Goal: Task Accomplishment & Management: Complete application form

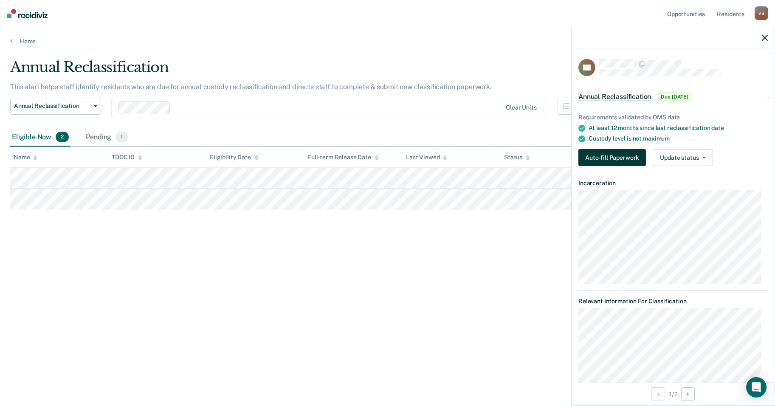
click at [615, 157] on button "Auto-fill Paperwork" at bounding box center [611, 157] width 67 height 17
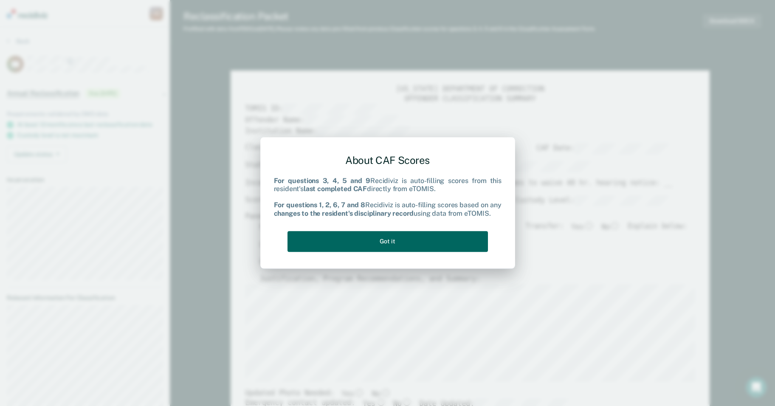
click at [395, 241] on button "Got it" at bounding box center [387, 241] width 200 height 21
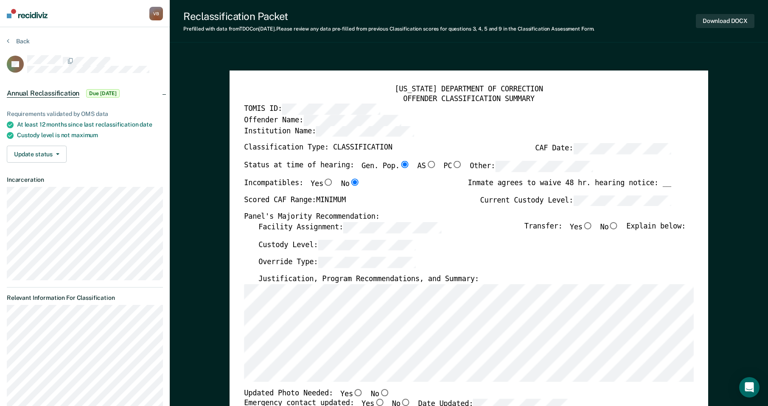
click at [323, 179] on input "Yes" at bounding box center [328, 181] width 11 height 7
type textarea "x"
radio input "true"
radio input "false"
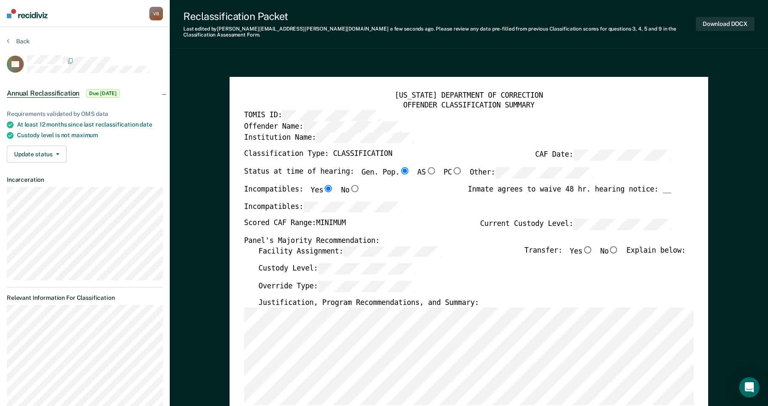
type textarea "x"
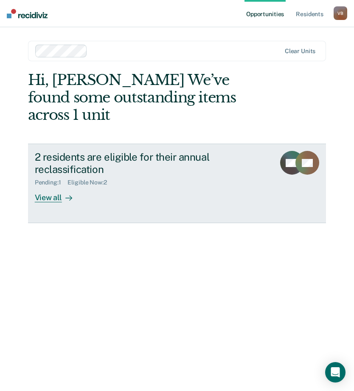
click at [87, 151] on div "2 residents are eligible for their annual reclassification" at bounding box center [152, 163] width 234 height 25
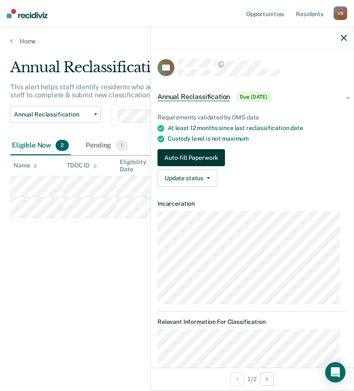
click at [196, 157] on button "Auto-fill Paperwork" at bounding box center [190, 157] width 67 height 17
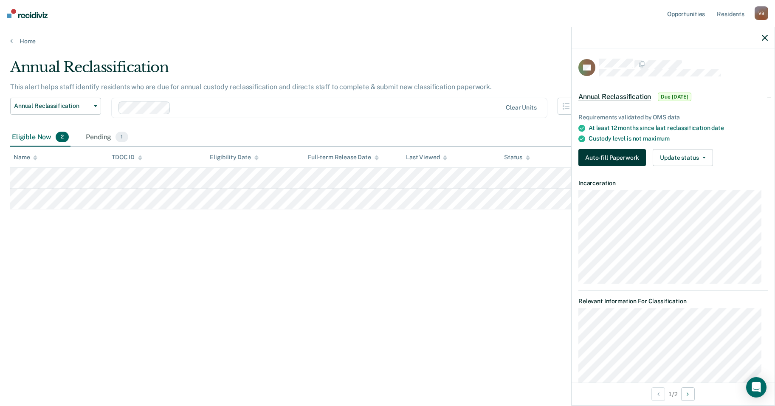
click at [354, 158] on button "Auto-fill Paperwork" at bounding box center [611, 157] width 67 height 17
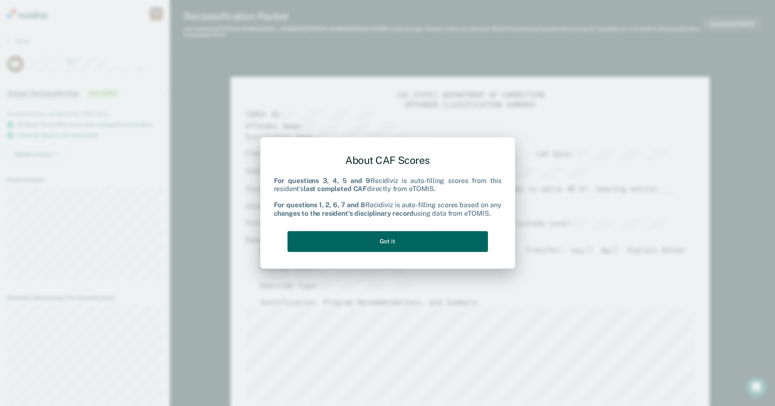
click at [354, 242] on button "Got it" at bounding box center [387, 241] width 200 height 21
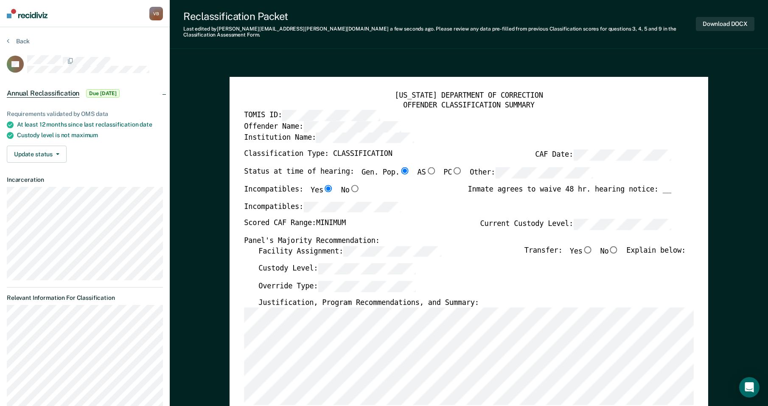
click at [354, 246] on input "No" at bounding box center [614, 249] width 11 height 7
type textarea "x"
radio input "true"
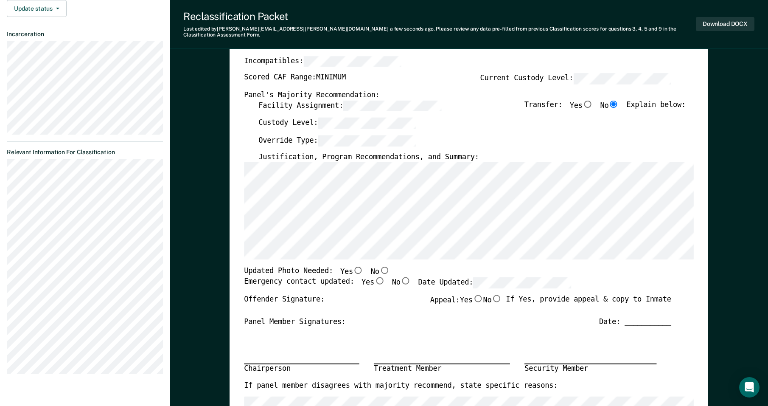
scroll to position [178, 0]
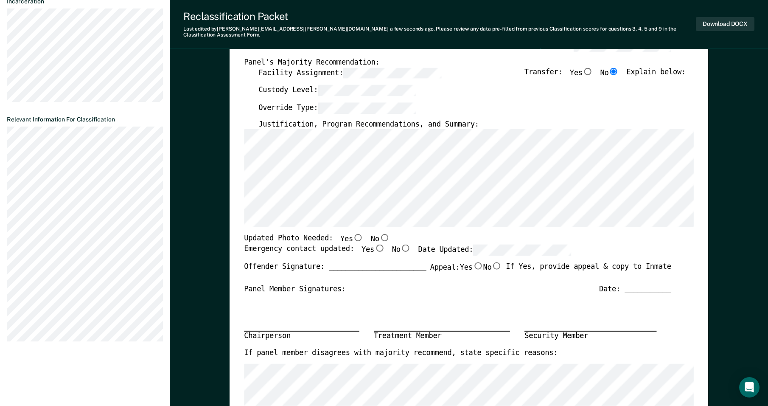
click at [354, 234] on input "No" at bounding box center [384, 237] width 11 height 7
type textarea "x"
radio input "true"
click at [354, 244] on input "Yes" at bounding box center [379, 247] width 11 height 7
type textarea "x"
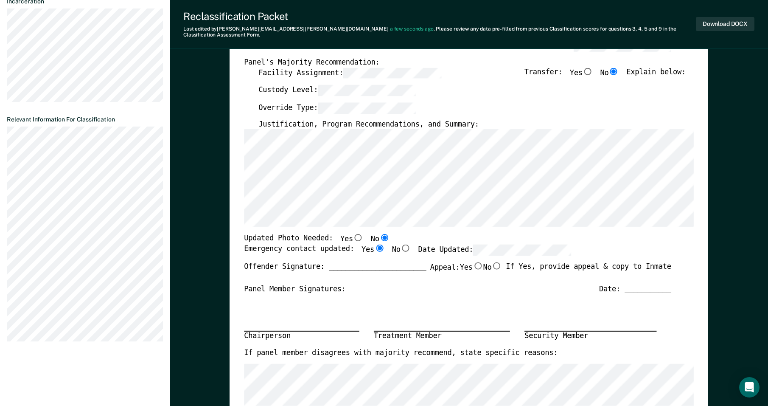
radio input "true"
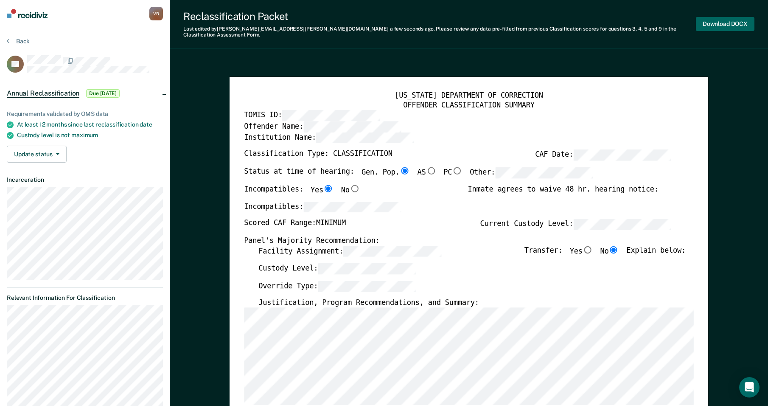
scroll to position [0, 0]
click at [354, 20] on button "Download DOCX" at bounding box center [725, 24] width 59 height 14
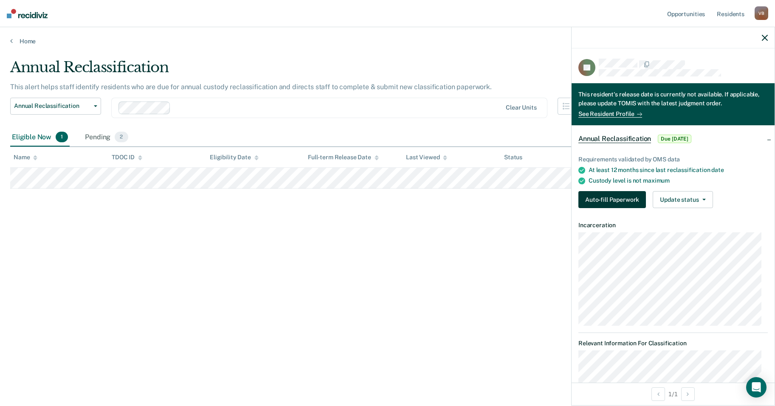
click at [354, 198] on button "Auto-fill Paperwork" at bounding box center [611, 199] width 67 height 17
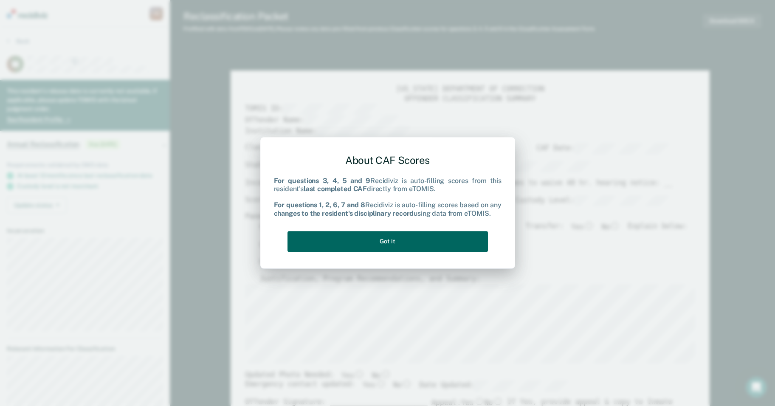
click at [354, 237] on button "Got it" at bounding box center [387, 241] width 200 height 21
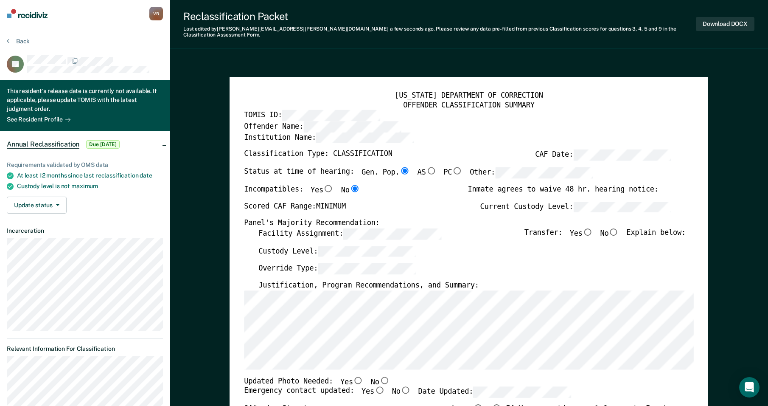
click at [354, 228] on input "No" at bounding box center [614, 231] width 11 height 7
type textarea "x"
radio input "true"
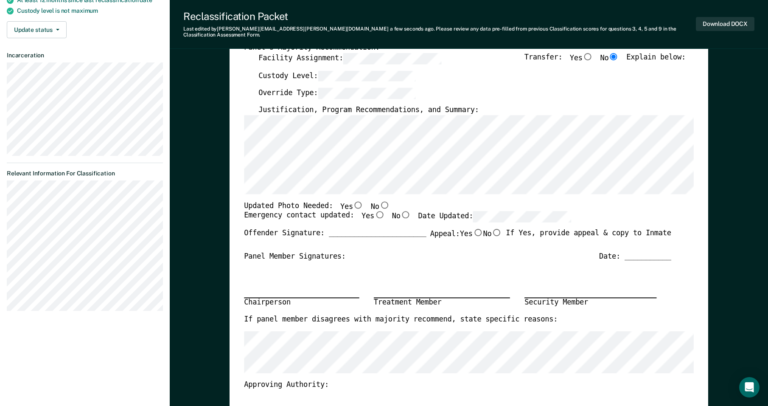
scroll to position [220, 0]
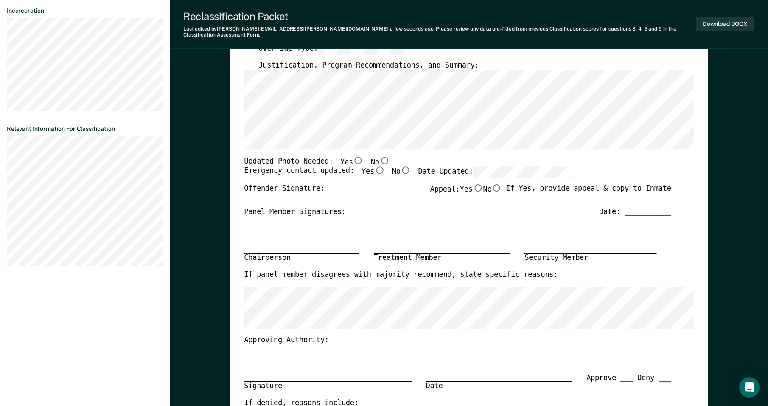
click at [354, 156] on input "No" at bounding box center [384, 159] width 11 height 7
type textarea "x"
radio input "true"
click at [354, 166] on input "Yes" at bounding box center [379, 169] width 11 height 7
type textarea "x"
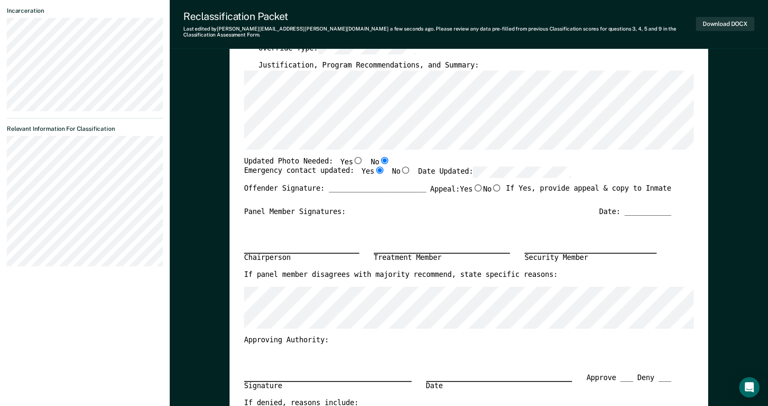
radio input "true"
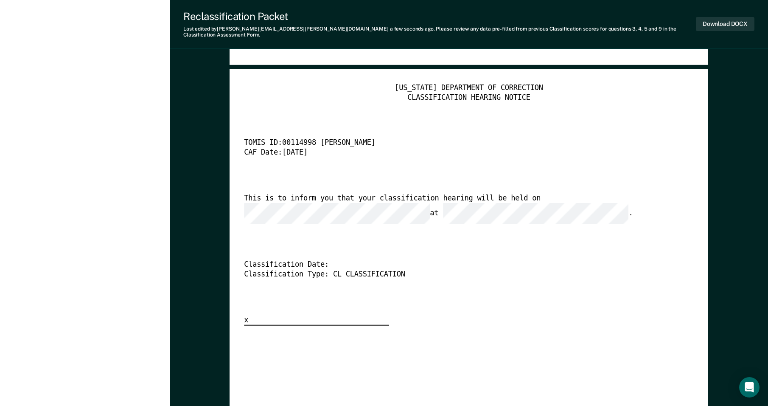
scroll to position [0, 0]
click at [354, 20] on button "Download DOCX" at bounding box center [725, 24] width 59 height 14
type textarea "x"
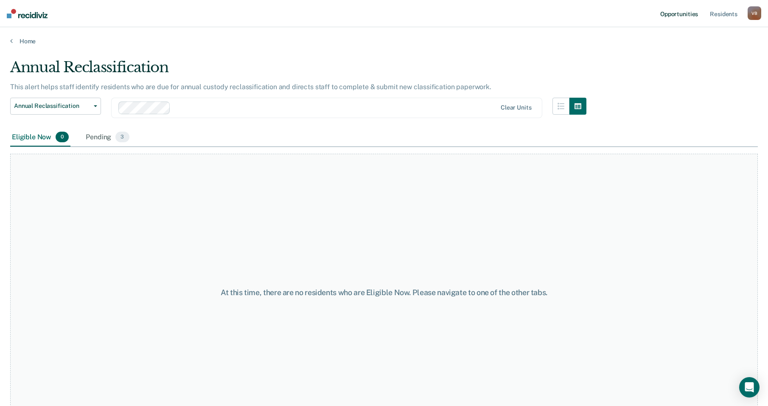
click at [354, 13] on link "Opportunities" at bounding box center [679, 13] width 41 height 27
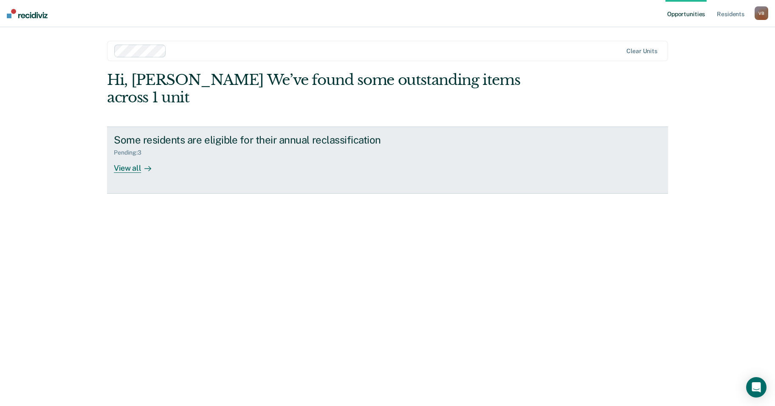
click at [336, 134] on div "Some residents are eligible for their annual reclassification" at bounding box center [263, 140] width 298 height 12
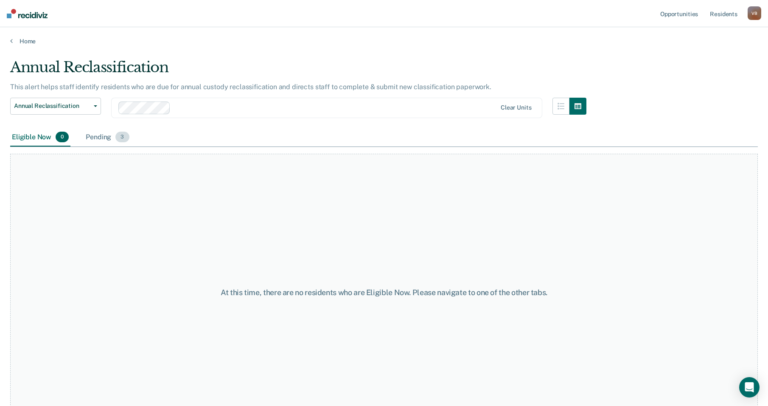
click at [105, 138] on div "Pending 3" at bounding box center [107, 137] width 47 height 19
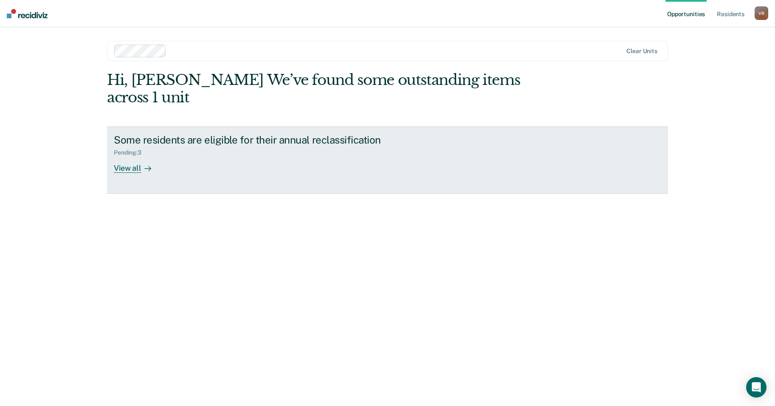
click at [133, 156] on div "View all" at bounding box center [138, 164] width 48 height 17
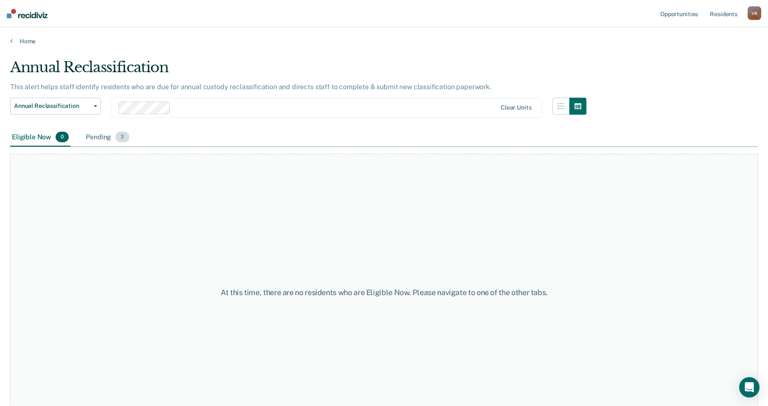
click at [101, 136] on div "Pending 3" at bounding box center [107, 137] width 47 height 19
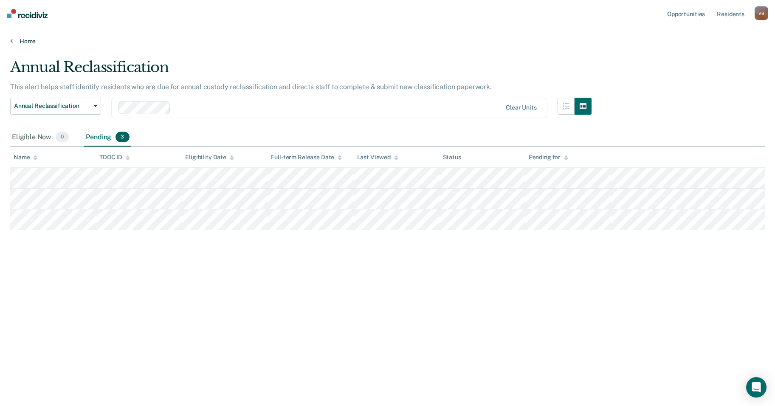
click at [31, 41] on link "Home" at bounding box center [387, 41] width 754 height 8
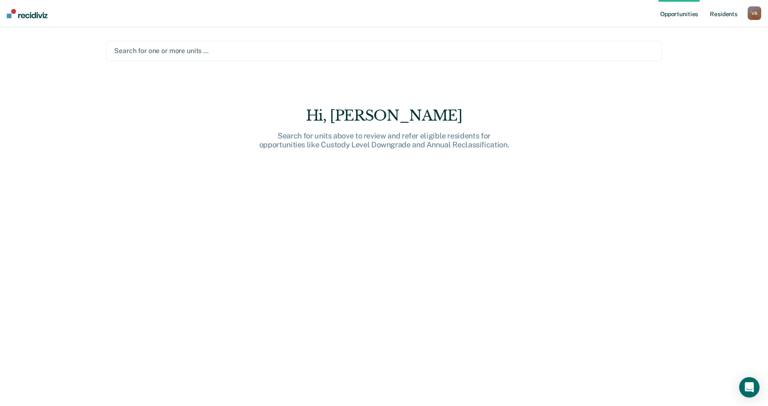
click at [717, 12] on link "Resident s" at bounding box center [723, 13] width 31 height 27
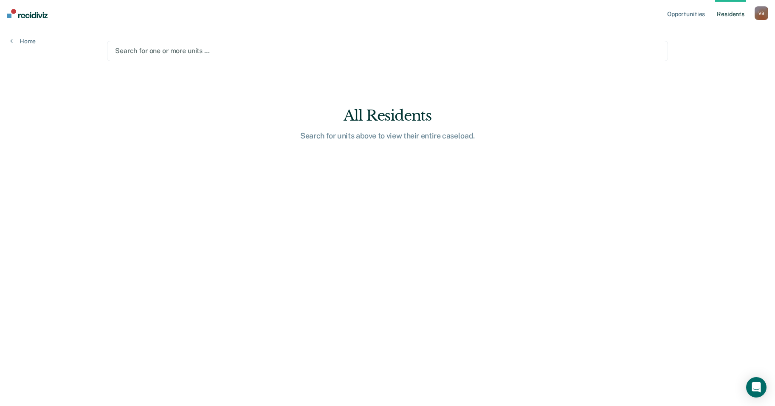
click at [759, 13] on div "V B" at bounding box center [761, 13] width 14 height 14
click at [710, 34] on link "Profile" at bounding box center [727, 34] width 68 height 7
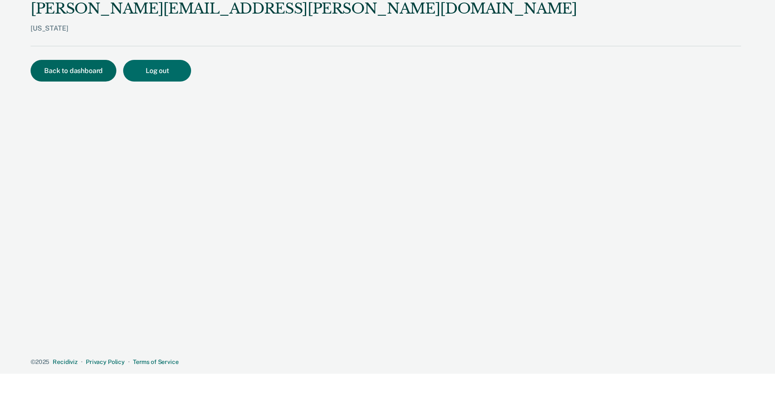
click at [74, 71] on button "Back to dashboard" at bounding box center [74, 71] width 86 height 22
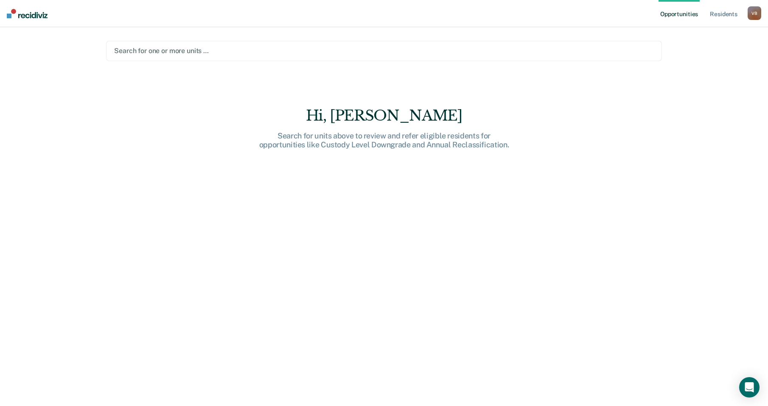
click at [675, 14] on link "Opportunities" at bounding box center [679, 13] width 41 height 27
click at [676, 12] on link "Opportunities" at bounding box center [679, 13] width 41 height 27
click at [692, 11] on link "Opportunities" at bounding box center [679, 13] width 41 height 27
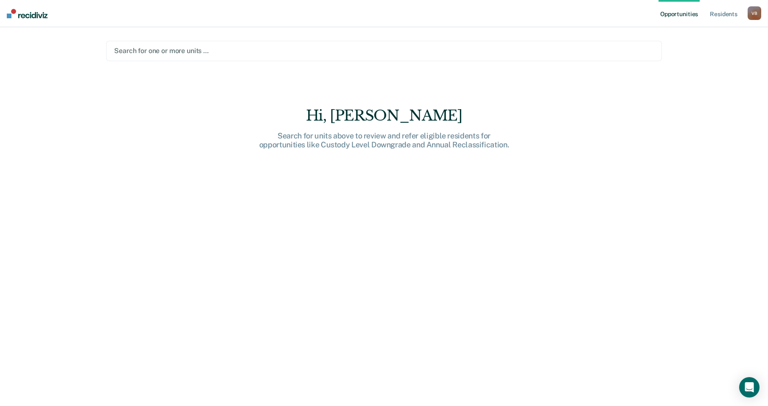
click at [691, 14] on link "Opportunities" at bounding box center [679, 13] width 41 height 27
click at [665, 13] on link "Opportunities" at bounding box center [679, 13] width 41 height 27
click at [129, 49] on div at bounding box center [384, 51] width 540 height 10
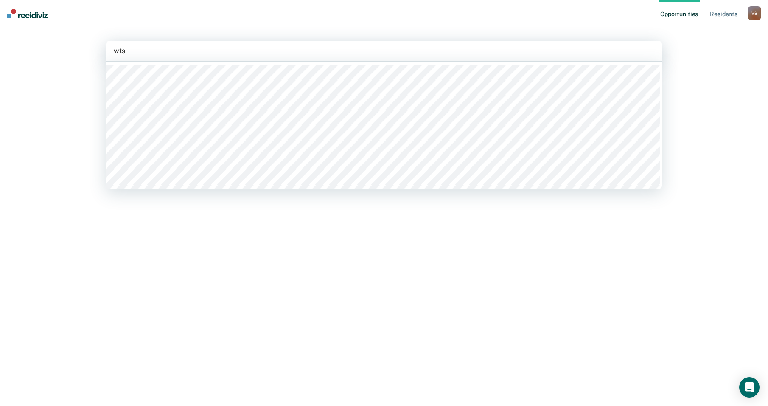
type input "wtsp"
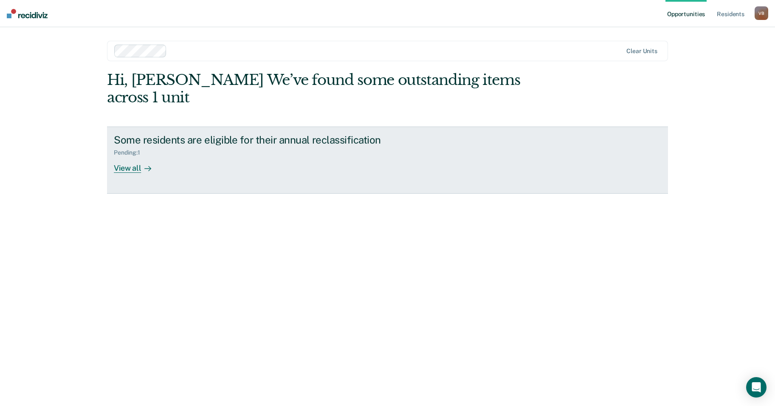
click at [129, 156] on div "View all" at bounding box center [138, 164] width 48 height 17
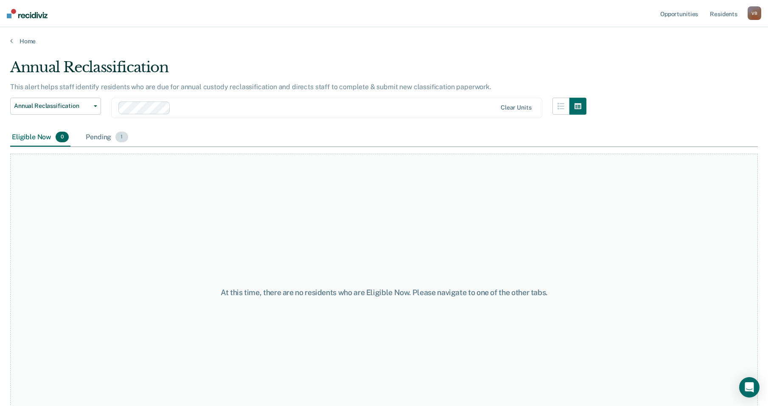
click at [121, 140] on span "1" at bounding box center [121, 137] width 12 height 11
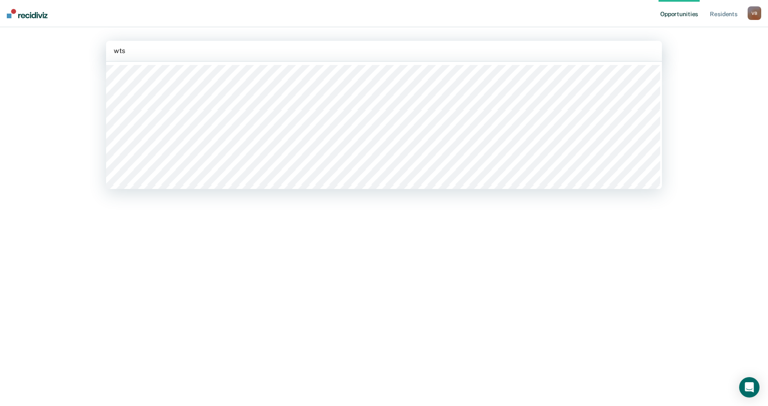
type input "wtsp"
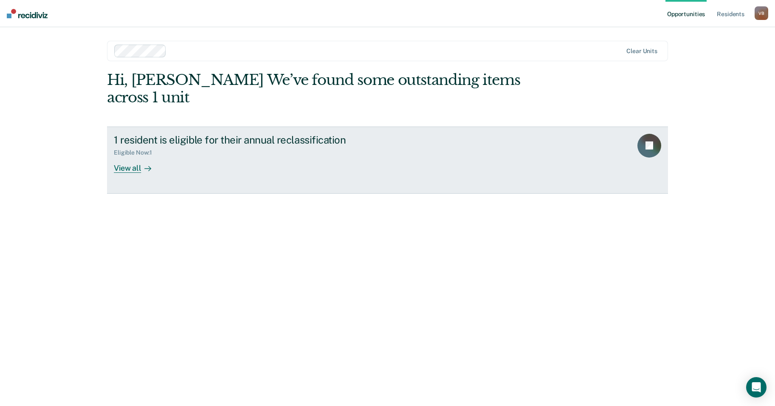
click at [139, 156] on div "View all" at bounding box center [138, 164] width 48 height 17
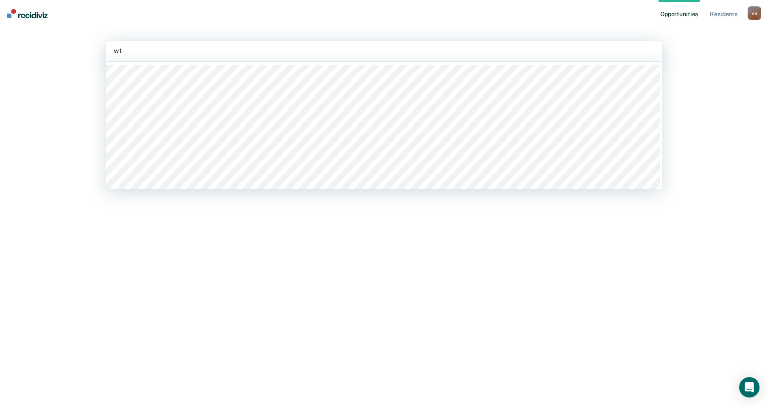
type input "wts"
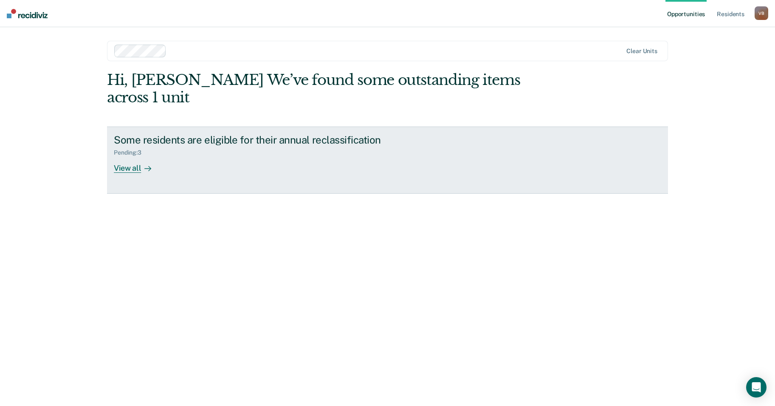
click at [135, 156] on div "View all" at bounding box center [138, 164] width 48 height 17
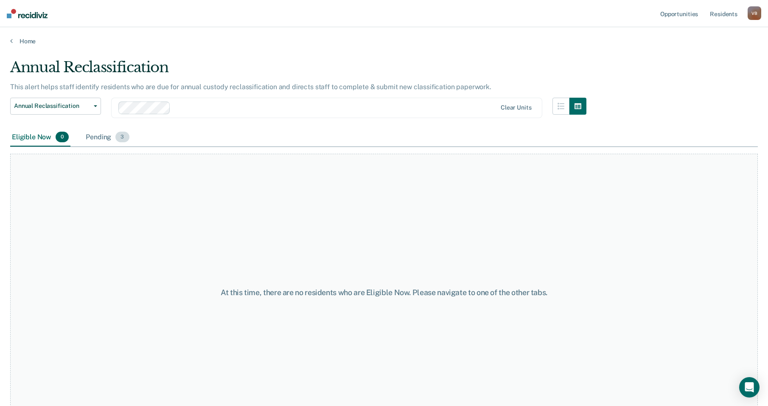
click at [123, 138] on span "3" at bounding box center [122, 137] width 14 height 11
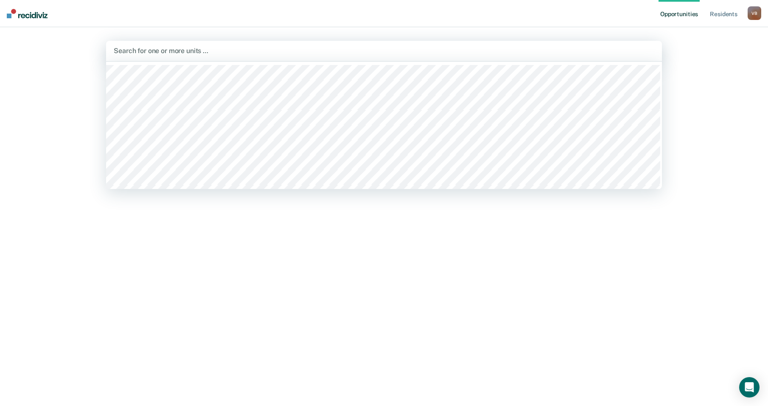
click at [122, 48] on div at bounding box center [384, 51] width 541 height 10
type input "wtsp"
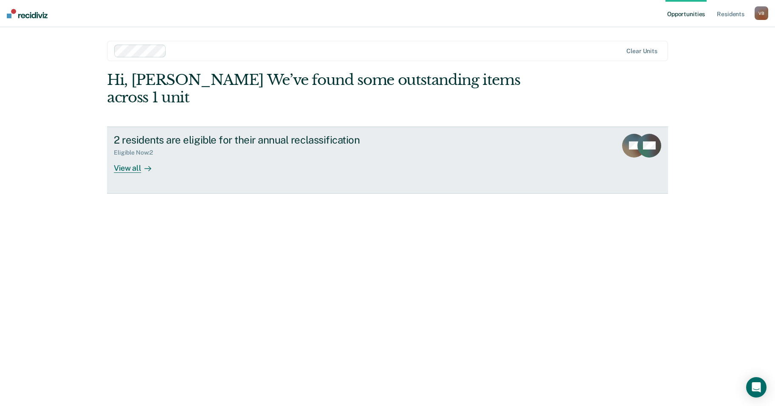
click at [137, 156] on div "View all" at bounding box center [138, 164] width 48 height 17
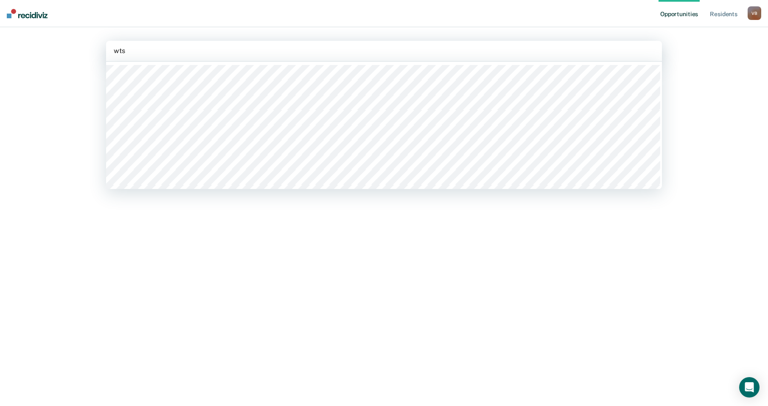
type input "wtsp"
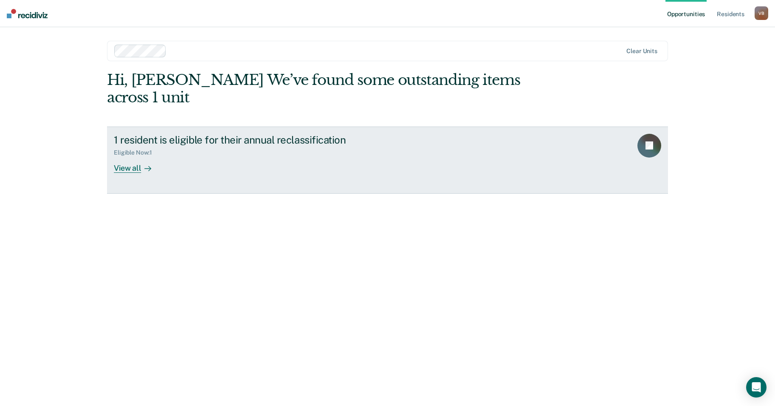
click at [133, 156] on div "View all" at bounding box center [138, 164] width 48 height 17
